Goal: Task Accomplishment & Management: Use online tool/utility

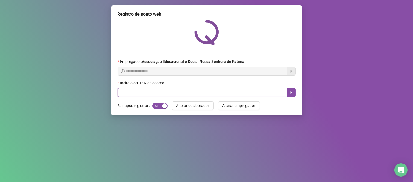
click at [141, 92] on input "text" at bounding box center [203, 92] width 170 height 9
type input "****"
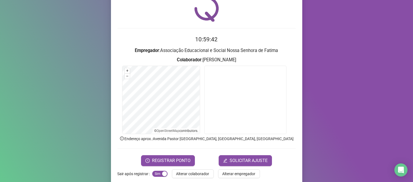
scroll to position [31, 0]
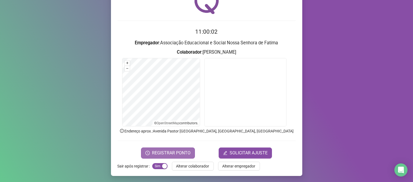
click at [170, 151] on span "REGISTRAR PONTO" at bounding box center [171, 153] width 39 height 7
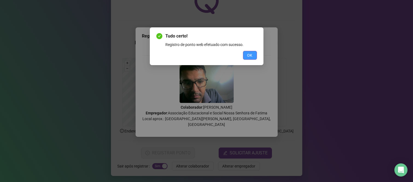
click at [256, 54] on button "OK" at bounding box center [250, 55] width 14 height 9
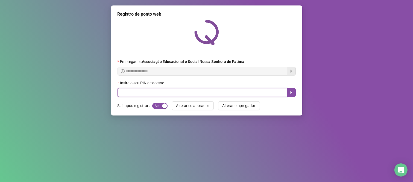
click at [277, 93] on input "text" at bounding box center [203, 92] width 170 height 9
type input "***"
click at [291, 96] on button "button" at bounding box center [291, 92] width 9 height 9
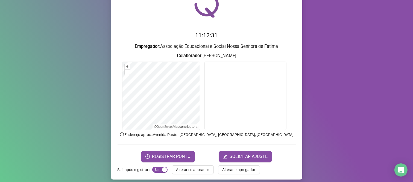
scroll to position [31, 0]
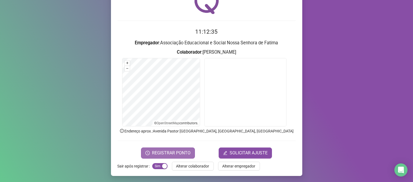
click at [164, 155] on span "REGISTRAR PONTO" at bounding box center [171, 153] width 39 height 7
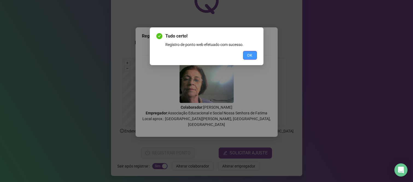
click at [250, 55] on span "OK" at bounding box center [250, 55] width 5 height 6
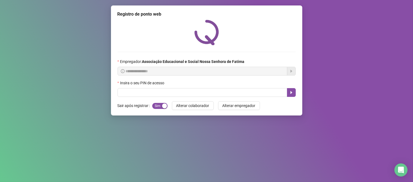
scroll to position [0, 0]
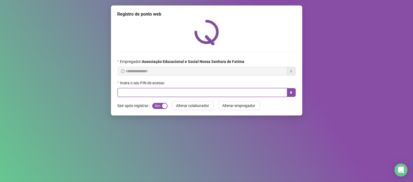
click at [134, 95] on input "text" at bounding box center [203, 92] width 170 height 9
type input "***"
click at [290, 95] on icon "caret-right" at bounding box center [291, 92] width 4 height 4
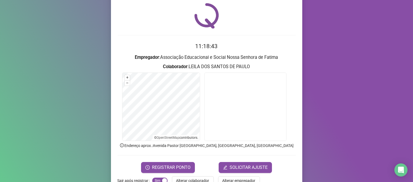
scroll to position [31, 0]
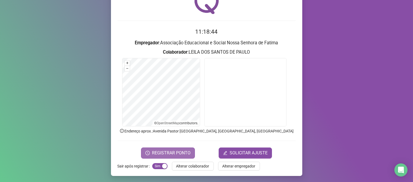
click at [155, 152] on span "REGISTRAR PONTO" at bounding box center [171, 153] width 39 height 7
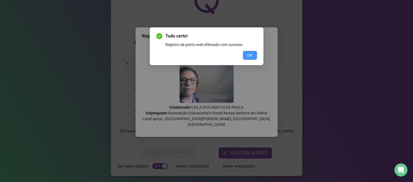
click at [253, 53] on button "OK" at bounding box center [250, 55] width 14 height 9
